Goal: Task Accomplishment & Management: Manage account settings

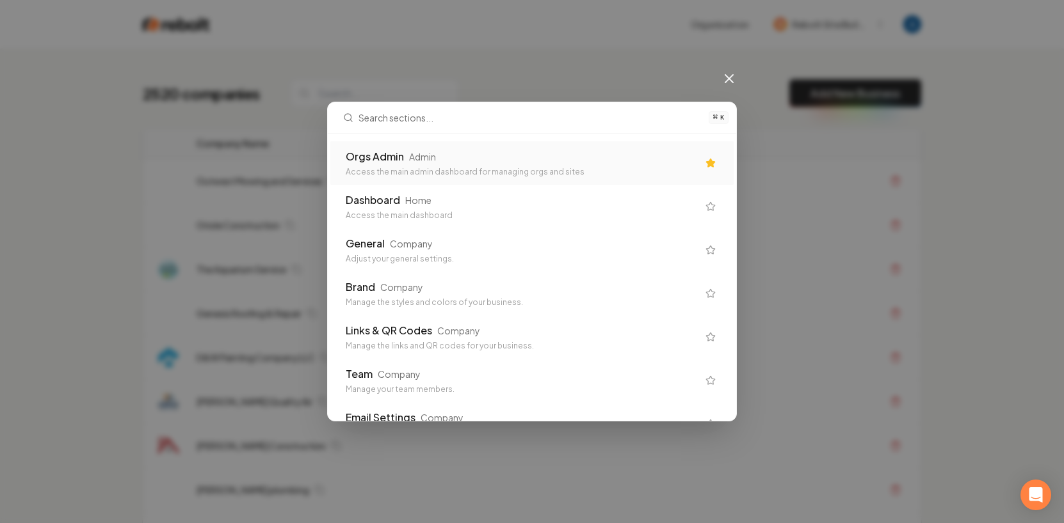
click at [522, 167] on div "Access the main admin dashboard for managing orgs and sites" at bounding box center [522, 172] width 352 height 10
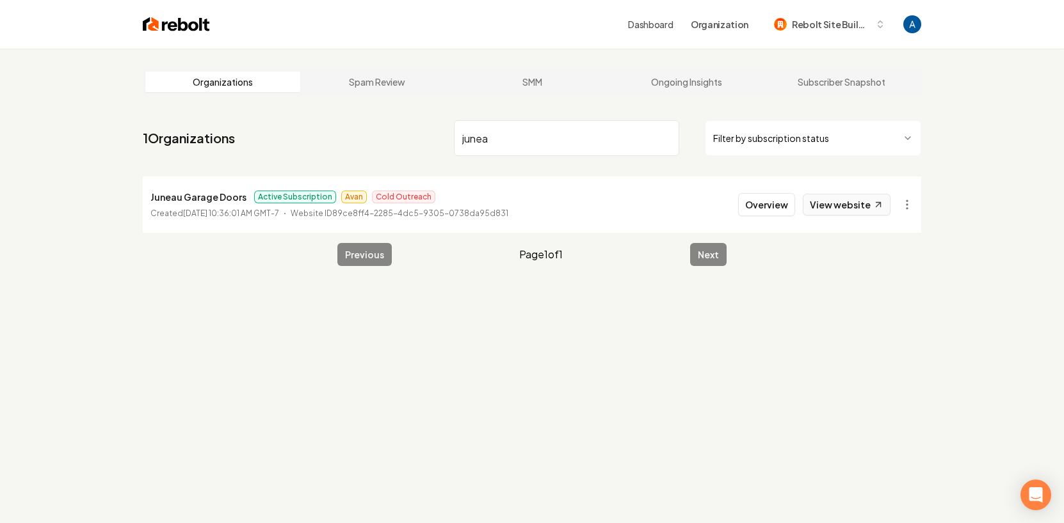
type input "junea"
click at [829, 200] on link "View website" at bounding box center [846, 205] width 88 height 22
click at [742, 211] on button "Overview" at bounding box center [766, 204] width 57 height 23
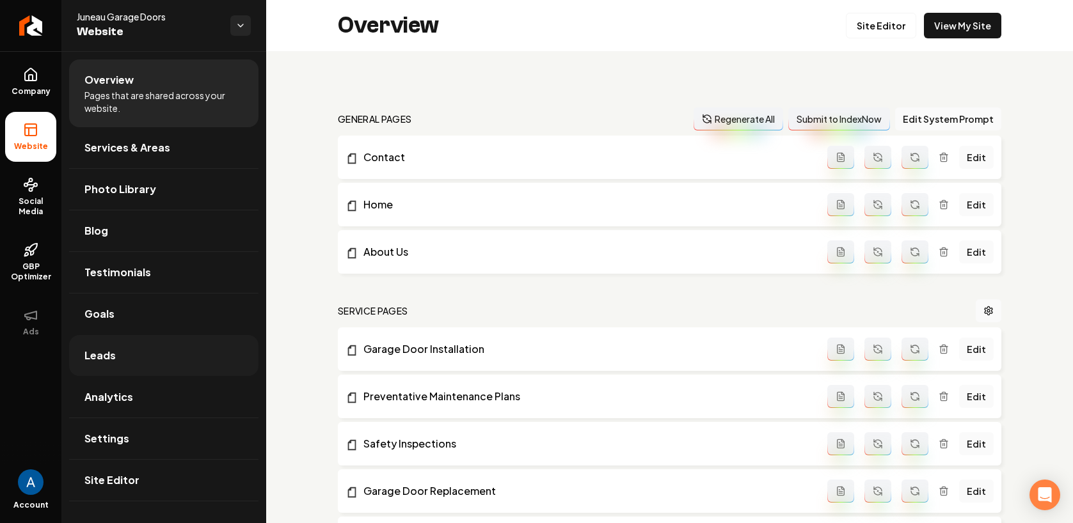
click at [108, 366] on link "Leads" at bounding box center [163, 355] width 189 height 41
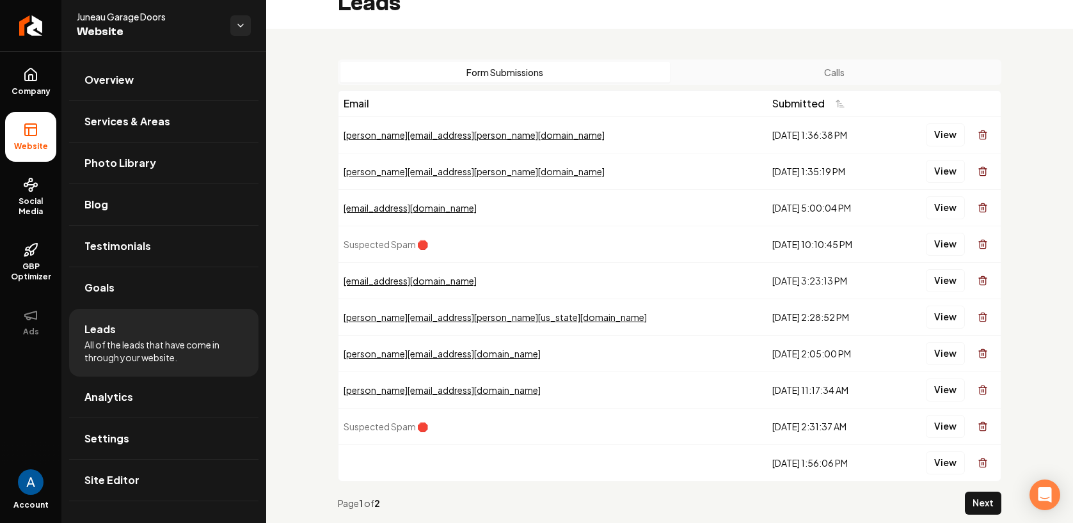
scroll to position [52, 0]
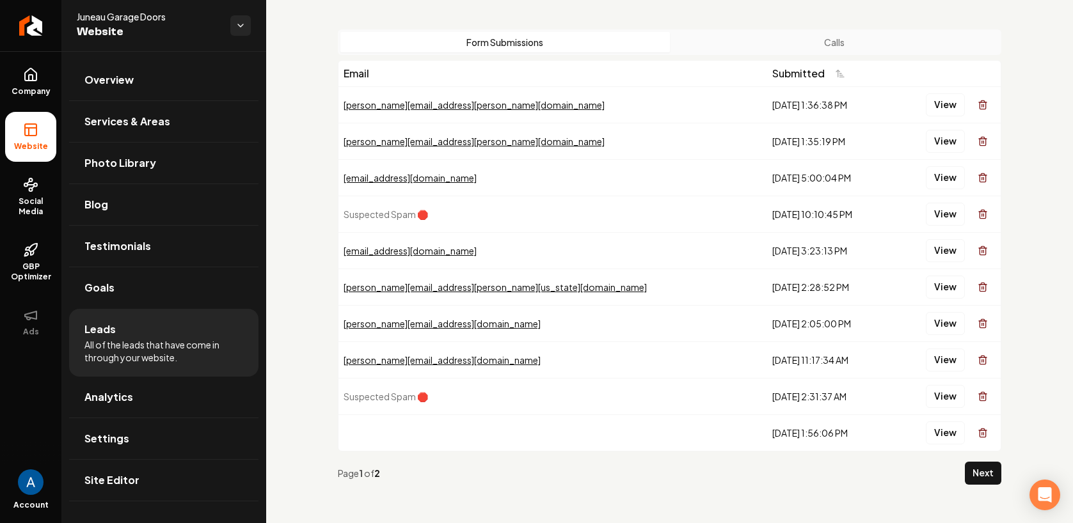
click at [991, 465] on button "Next" at bounding box center [983, 473] width 36 height 23
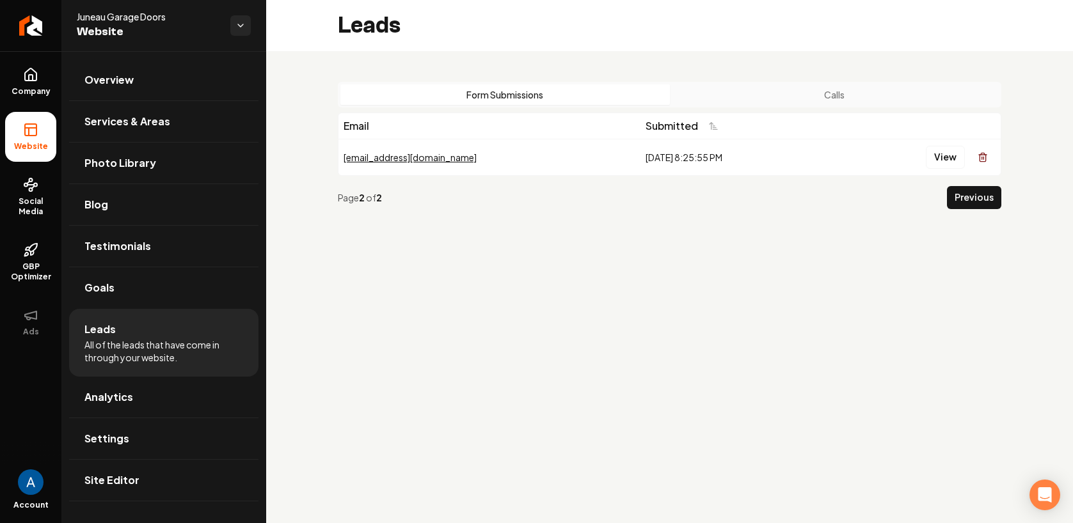
click at [804, 97] on button "Calls" at bounding box center [835, 94] width 330 height 20
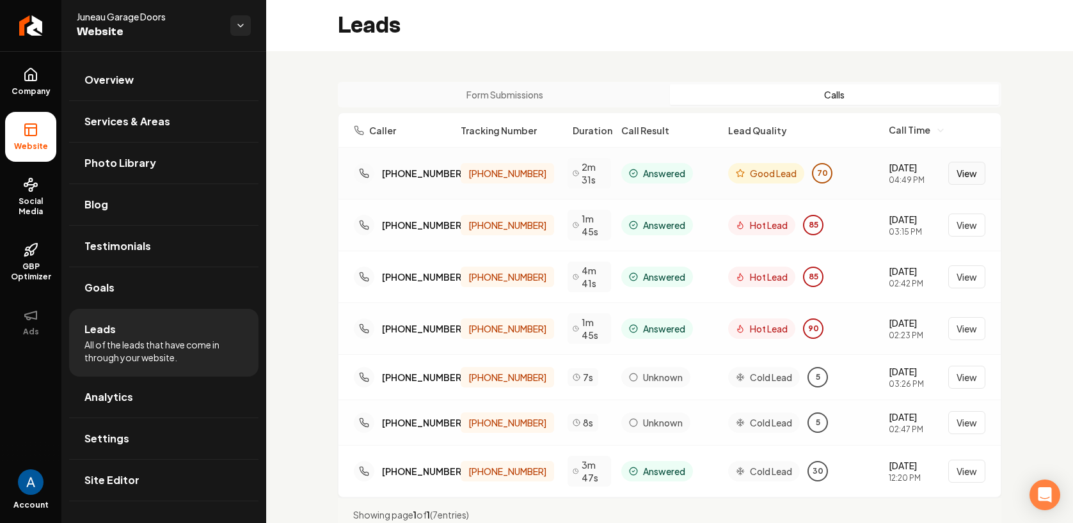
click at [955, 180] on button "View" at bounding box center [966, 173] width 37 height 23
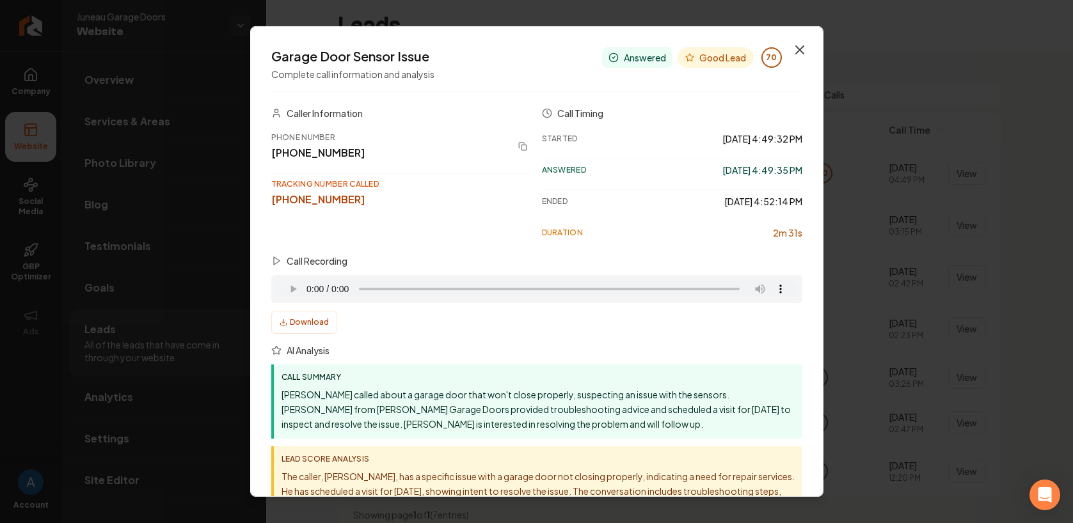
click at [793, 51] on icon "button" at bounding box center [799, 49] width 15 height 15
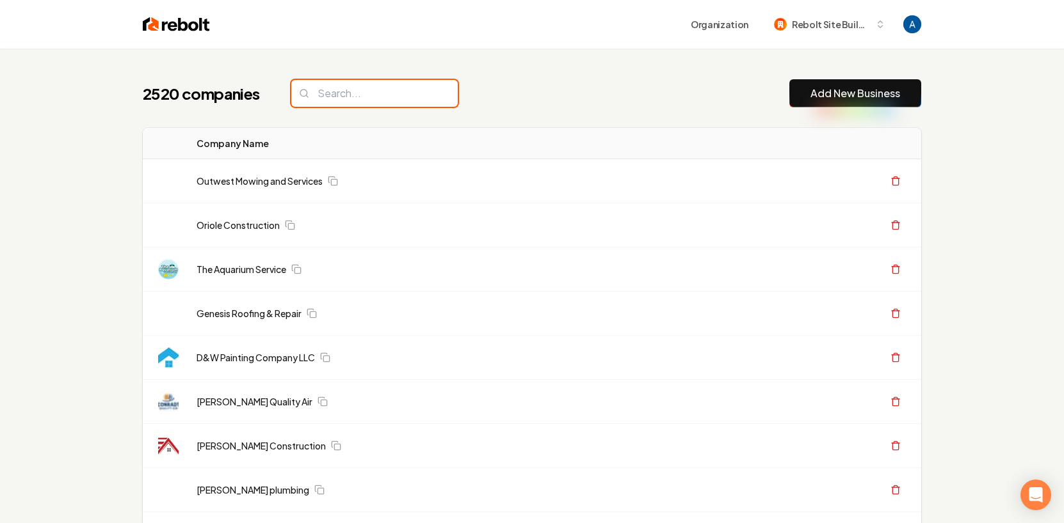
click at [391, 96] on input "search" at bounding box center [374, 93] width 166 height 27
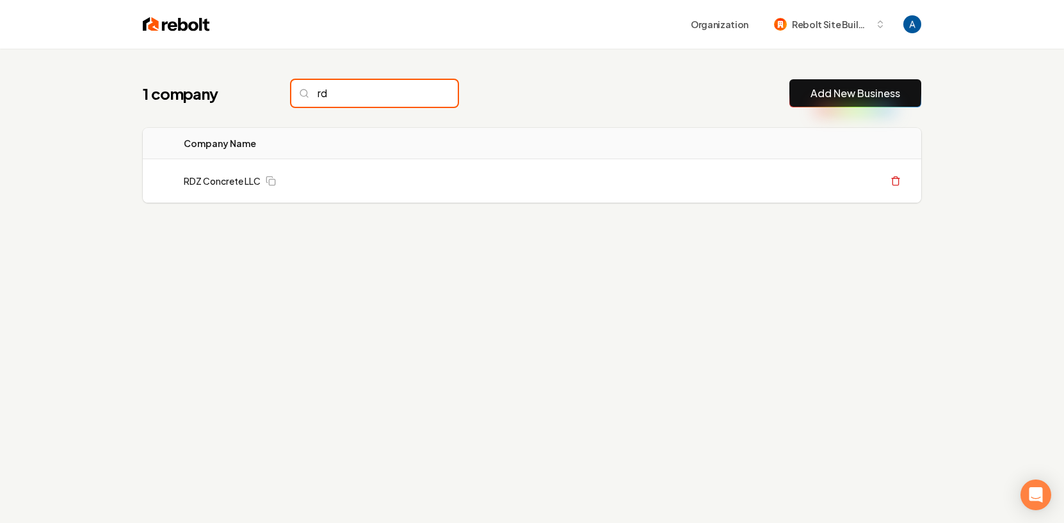
type input "r"
click at [349, 91] on input "search" at bounding box center [374, 93] width 166 height 27
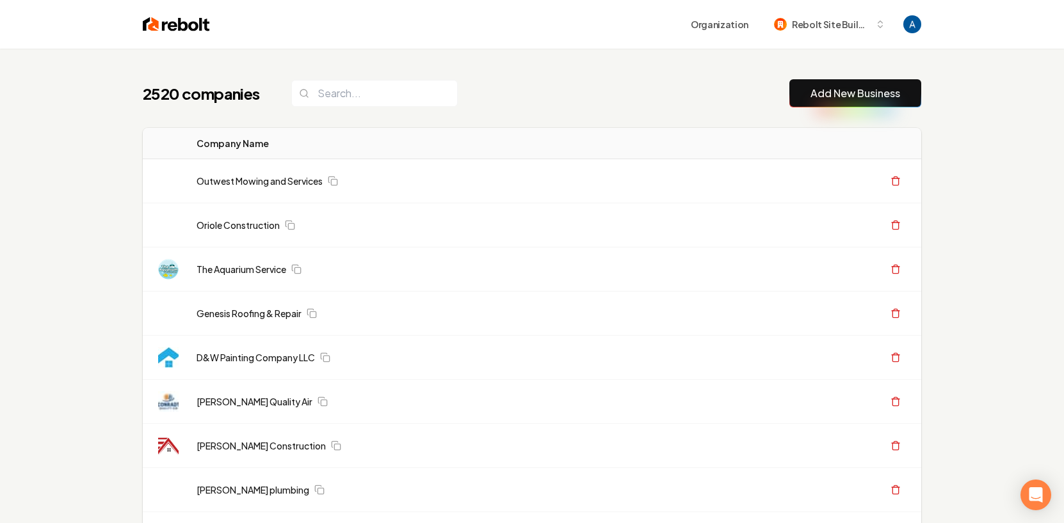
click at [565, 107] on div "2520 companies Add New Business" at bounding box center [532, 93] width 778 height 28
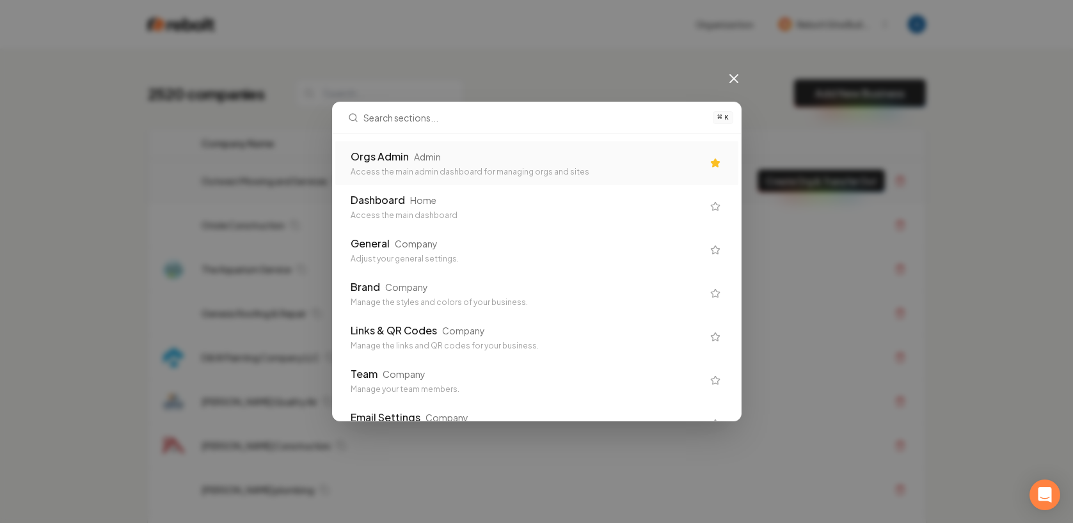
click at [547, 162] on div "Orgs Admin Admin" at bounding box center [527, 156] width 352 height 15
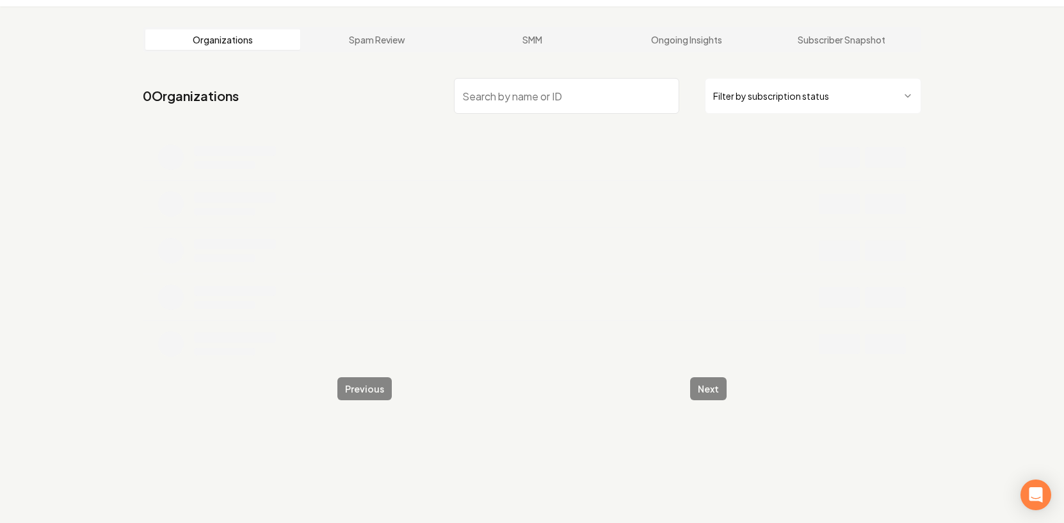
scroll to position [49, 0]
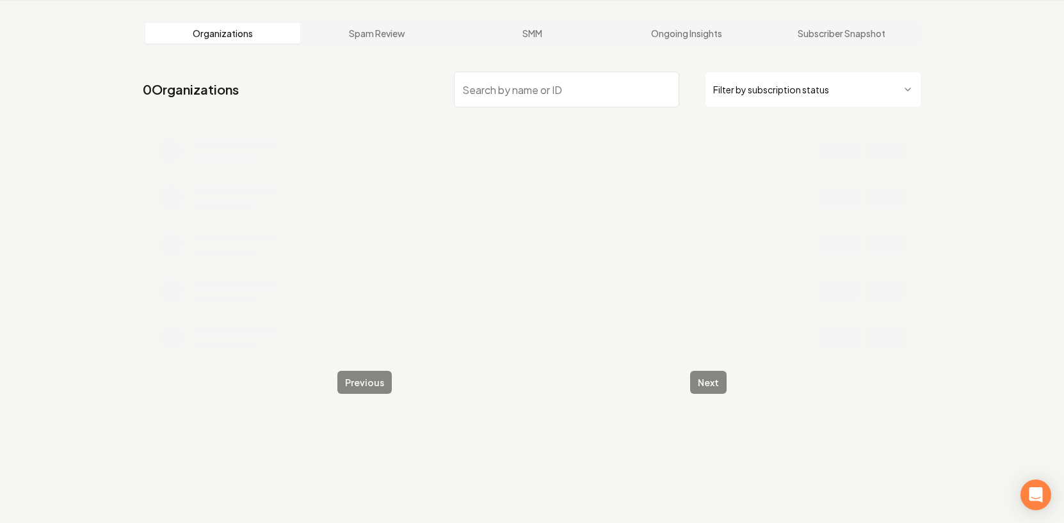
click at [511, 94] on input "search" at bounding box center [566, 90] width 225 height 36
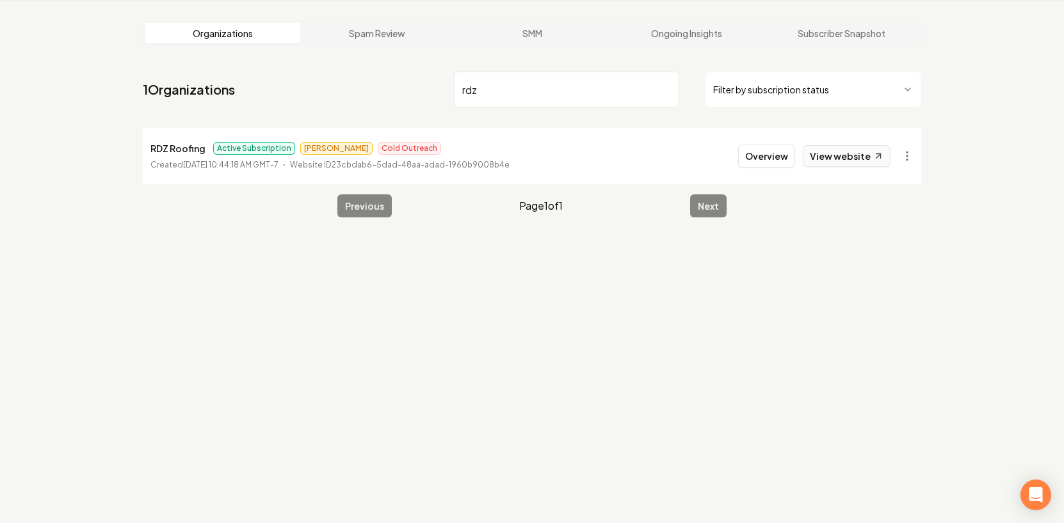
type input "rdz"
click at [856, 160] on link "View website" at bounding box center [846, 156] width 88 height 22
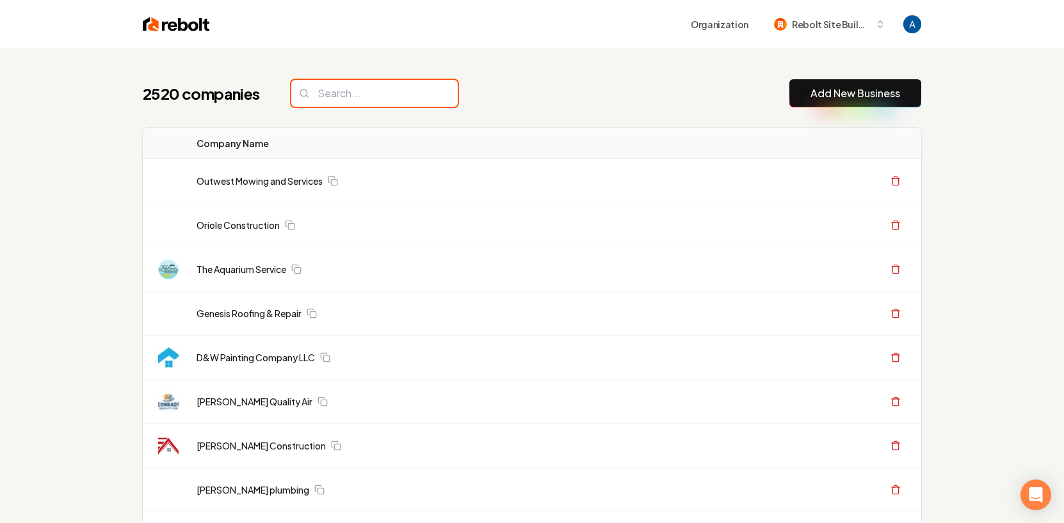
click at [324, 99] on input "search" at bounding box center [374, 93] width 166 height 27
click at [331, 95] on input "search" at bounding box center [374, 93] width 166 height 27
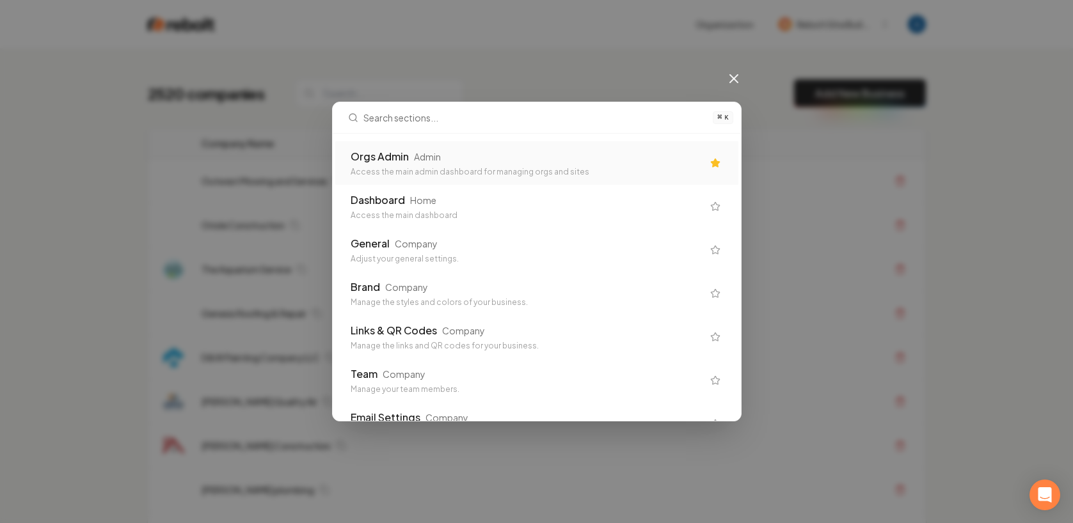
click at [399, 165] on div "Orgs Admin Admin Access the main admin dashboard for managing orgs and sites" at bounding box center [527, 163] width 352 height 28
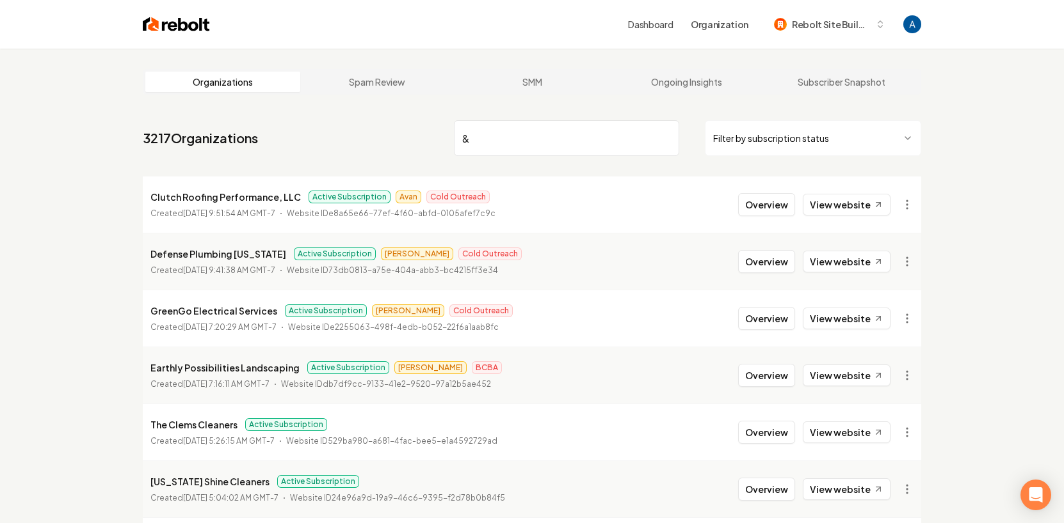
type input "&"
click at [497, 139] on input "&" at bounding box center [566, 138] width 225 height 36
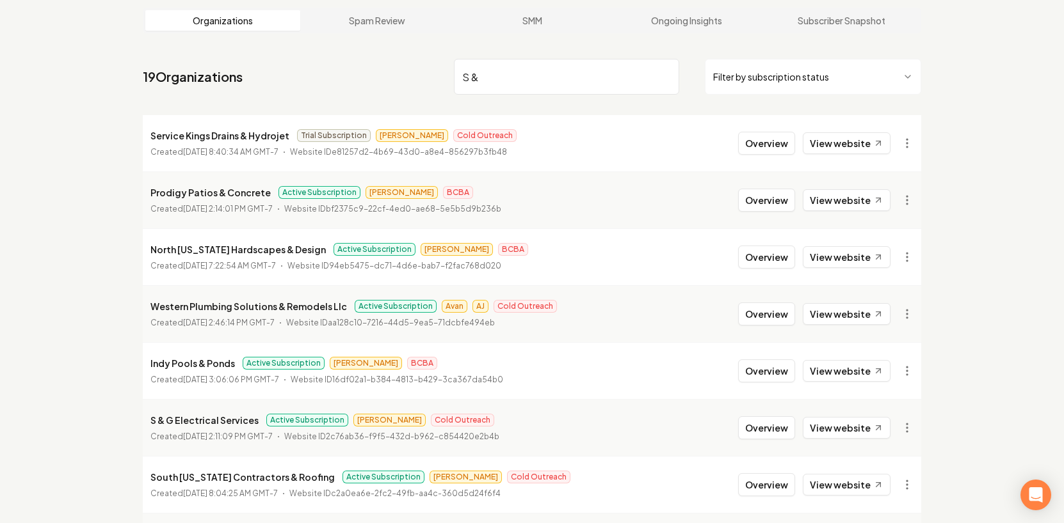
scroll to position [86, 0]
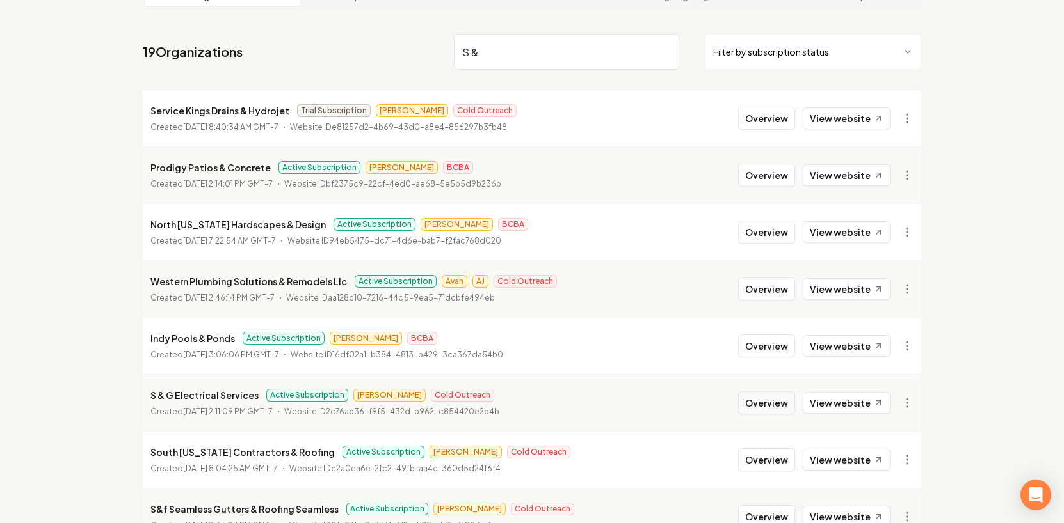
type input "S &"
click at [767, 406] on button "Overview" at bounding box center [766, 403] width 57 height 23
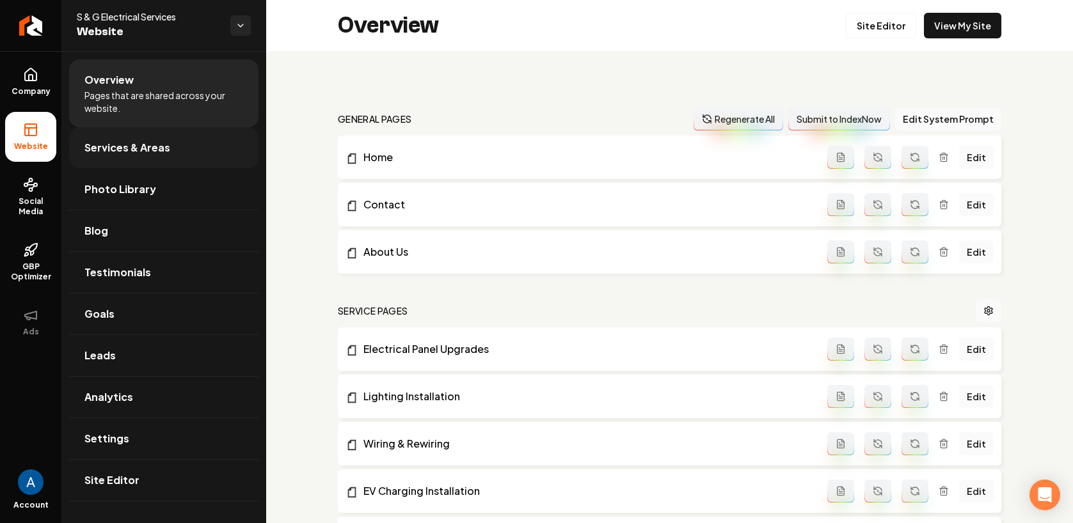
click at [132, 155] on link "Services & Areas" at bounding box center [163, 147] width 189 height 41
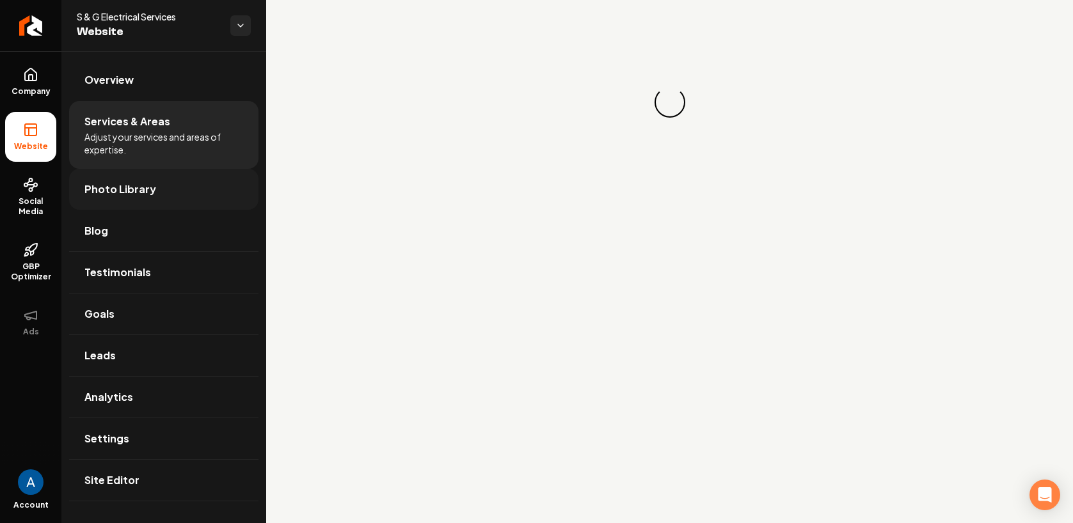
click at [123, 188] on span "Photo Library" at bounding box center [120, 189] width 72 height 15
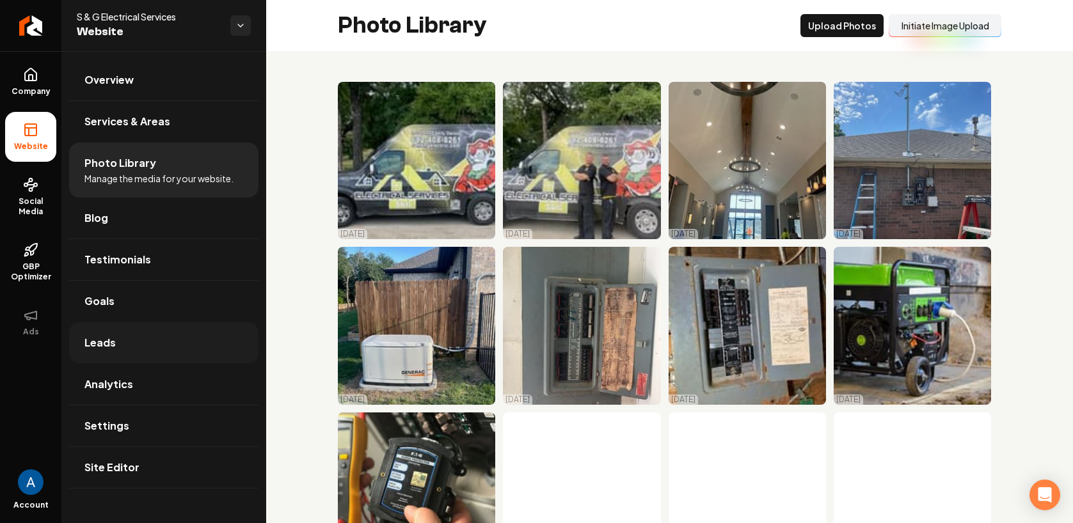
click at [116, 348] on link "Leads" at bounding box center [163, 343] width 189 height 41
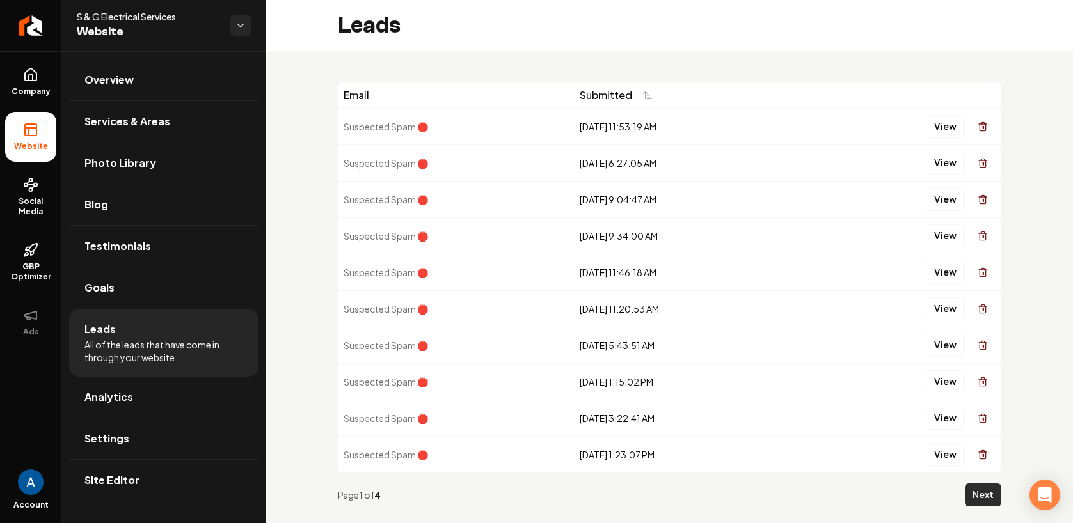
click at [966, 490] on button "Next" at bounding box center [983, 495] width 36 height 23
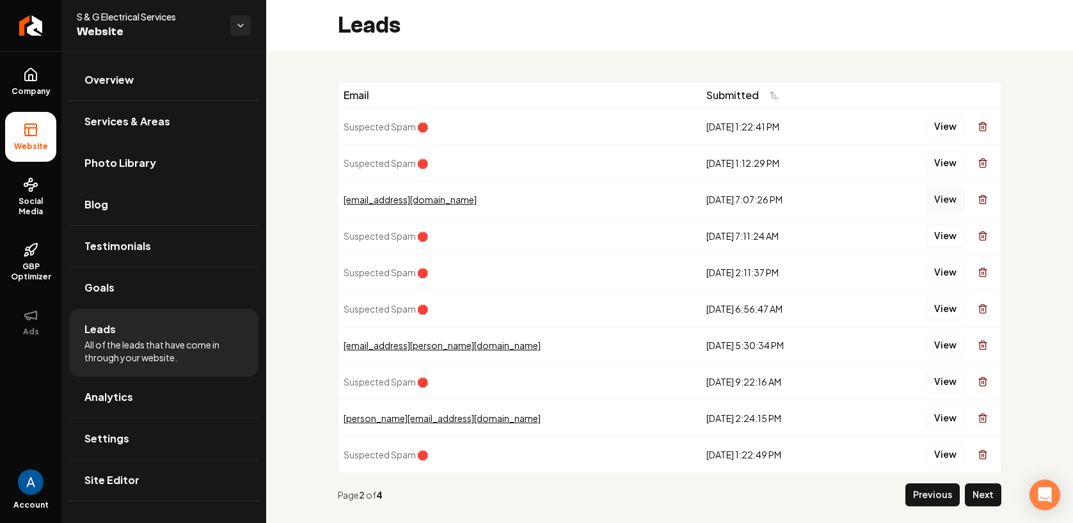
click at [941, 200] on button "View" at bounding box center [945, 199] width 39 height 23
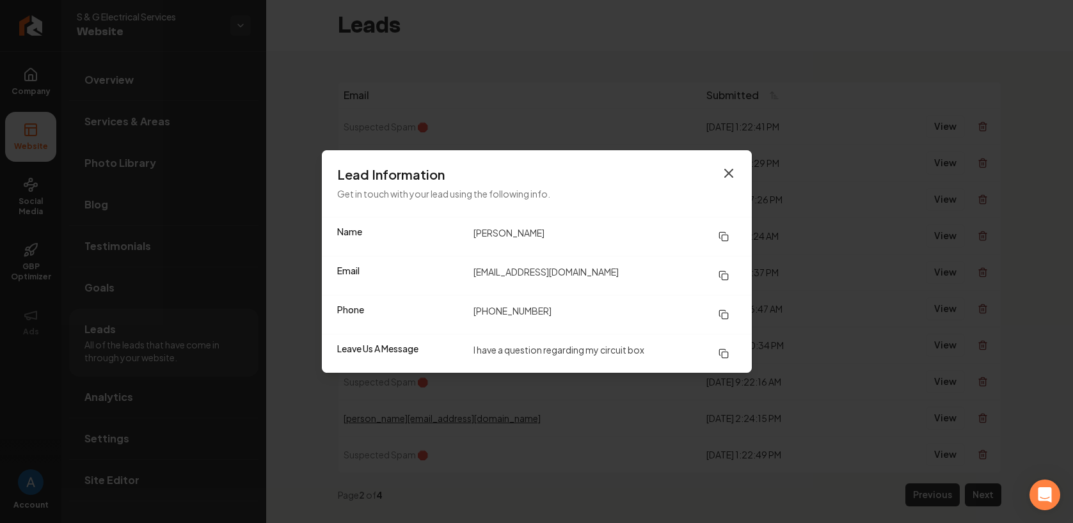
click at [725, 175] on icon "button" at bounding box center [728, 173] width 15 height 15
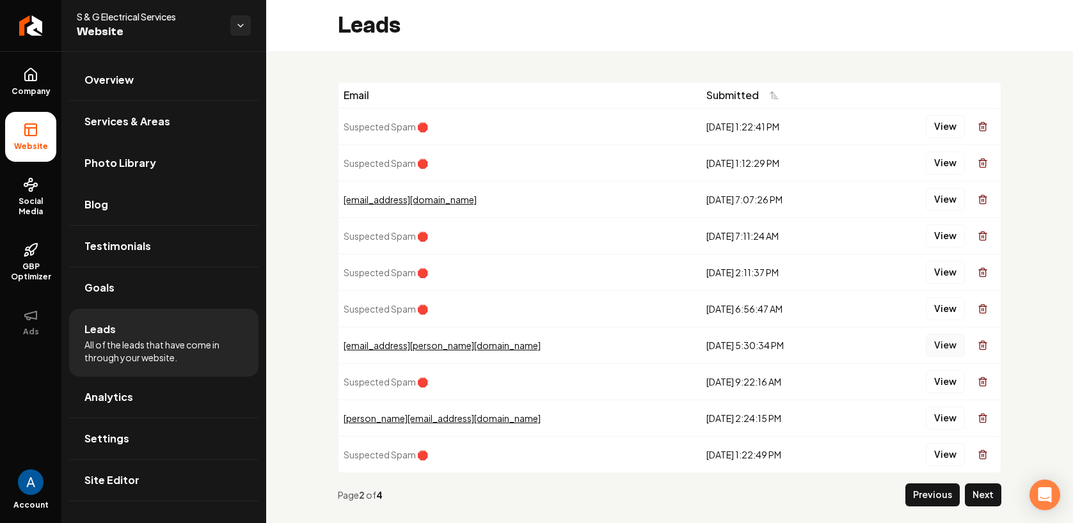
click at [940, 348] on button "View" at bounding box center [945, 345] width 39 height 23
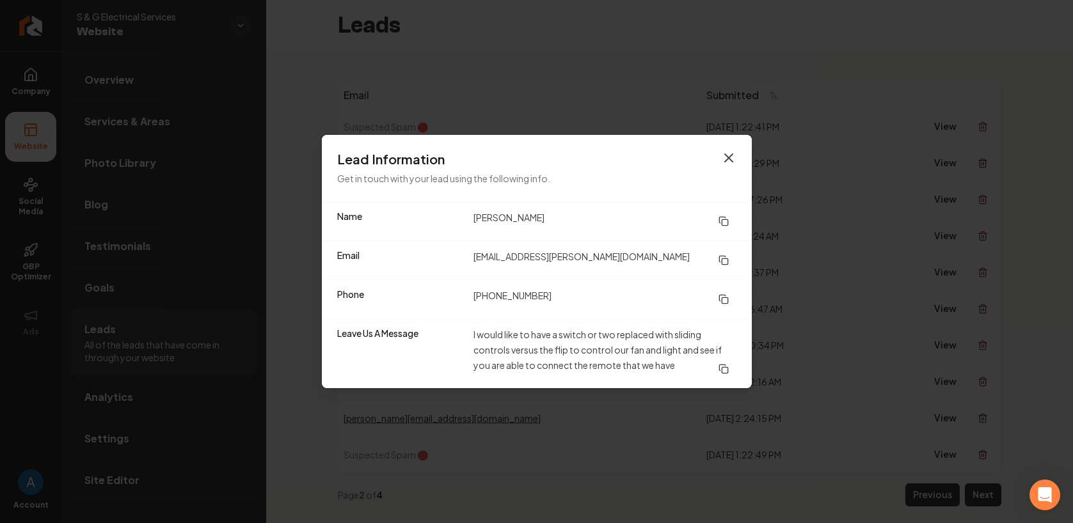
click at [728, 156] on icon "button" at bounding box center [728, 157] width 15 height 15
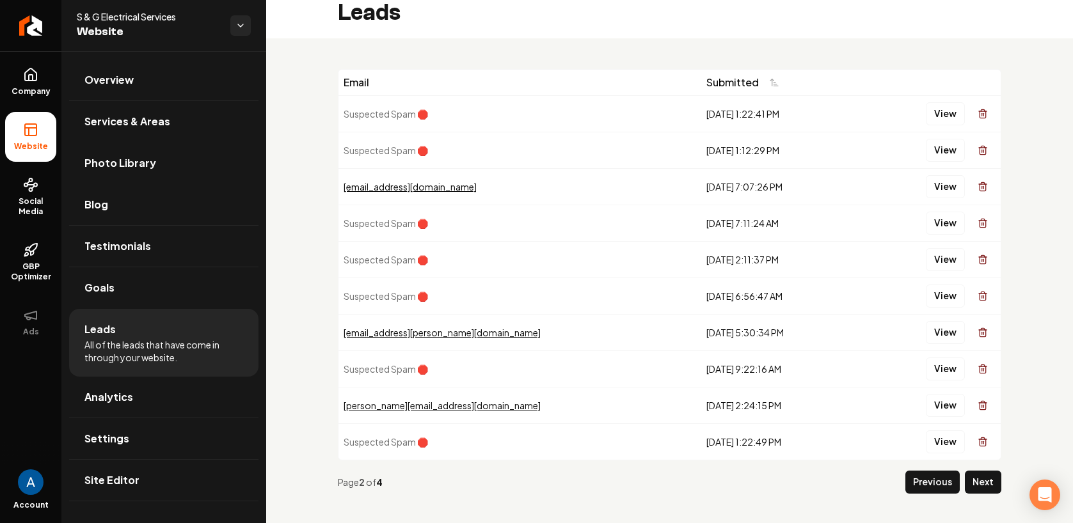
scroll to position [15, 0]
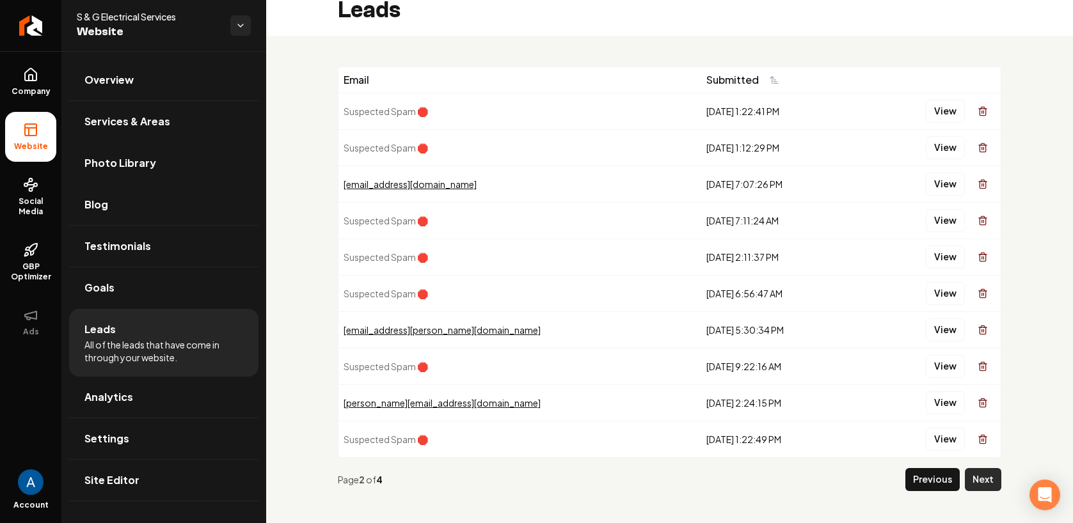
click at [968, 486] on button "Next" at bounding box center [983, 479] width 36 height 23
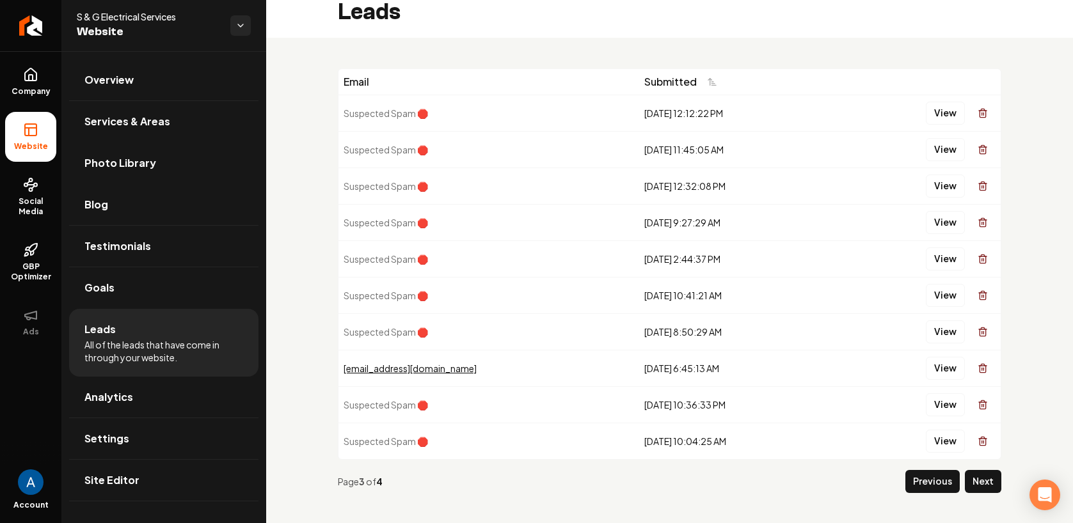
scroll to position [16, 0]
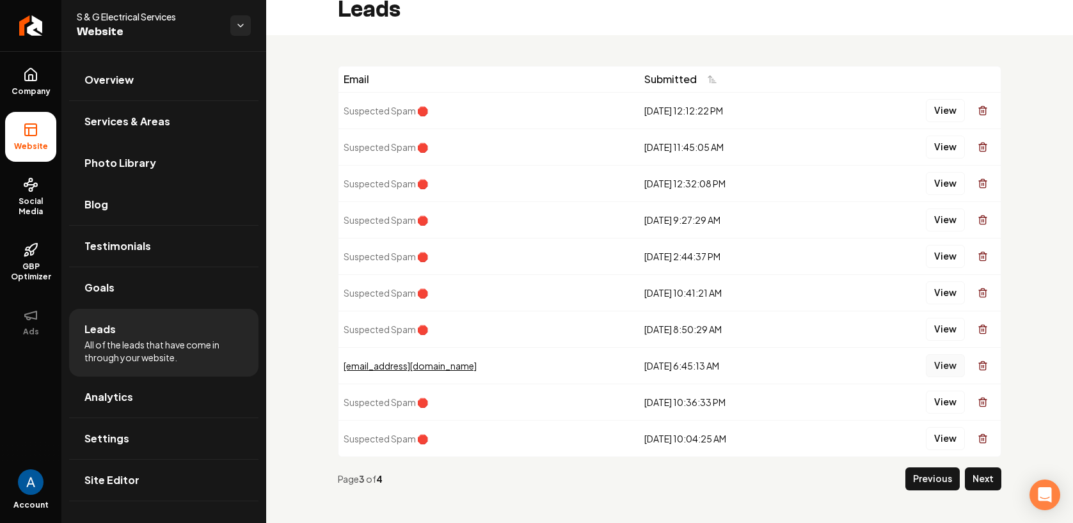
click at [926, 369] on button "View" at bounding box center [945, 366] width 39 height 23
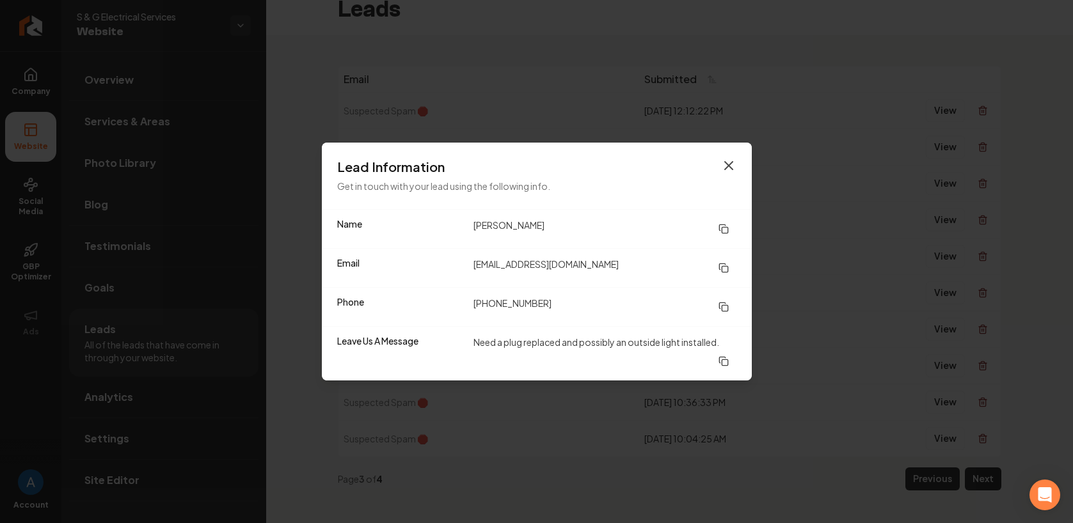
click at [728, 159] on icon "button" at bounding box center [728, 165] width 15 height 15
